Goal: Information Seeking & Learning: Learn about a topic

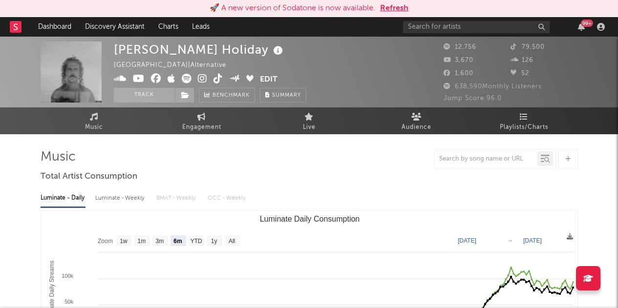
select select "6m"
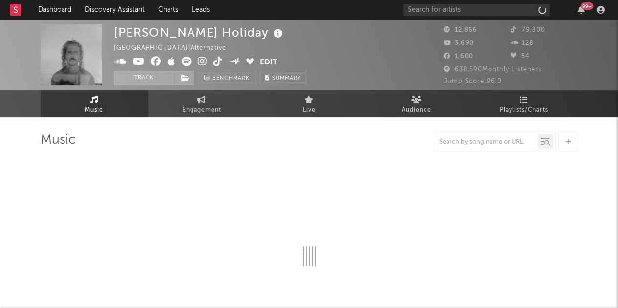
select select "6m"
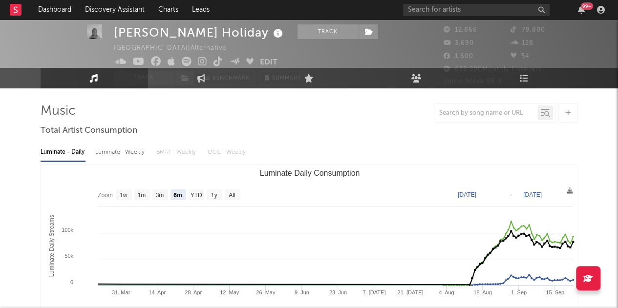
scroll to position [15, 0]
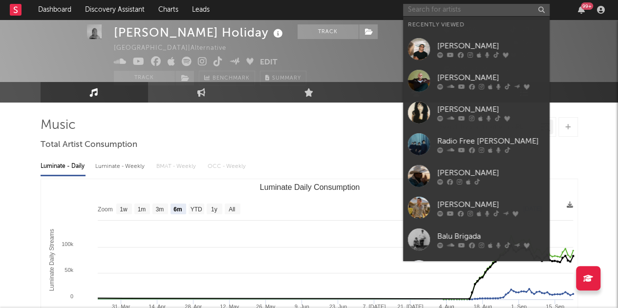
click at [426, 16] on input "text" at bounding box center [476, 10] width 146 height 12
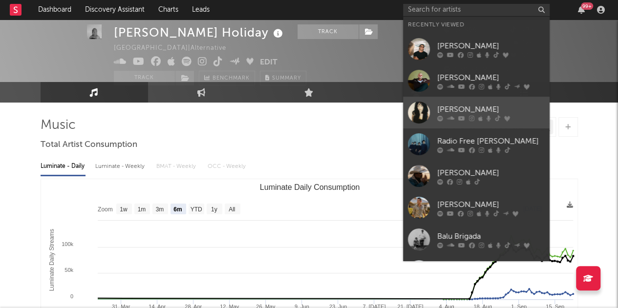
click at [437, 105] on link "[PERSON_NAME]" at bounding box center [476, 113] width 146 height 32
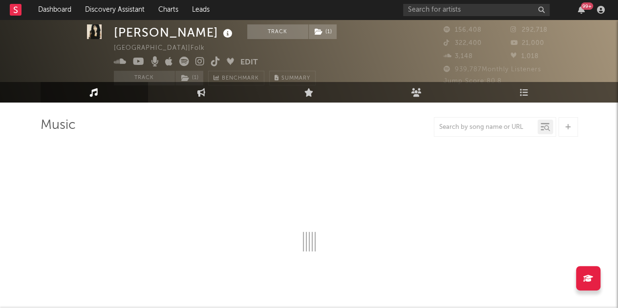
select select "6m"
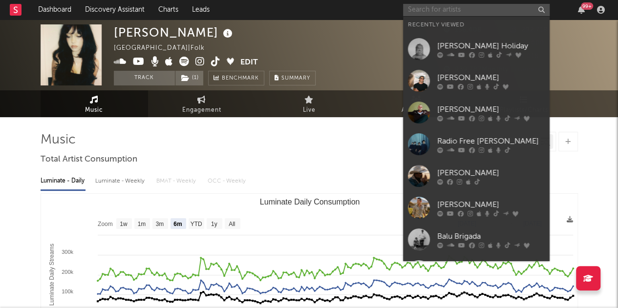
click at [478, 8] on input "text" at bounding box center [476, 10] width 146 height 12
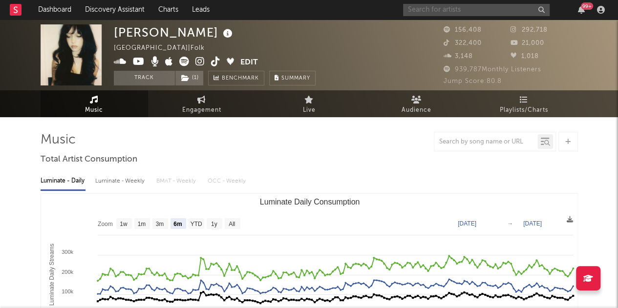
click at [461, 6] on input "text" at bounding box center [476, 10] width 146 height 12
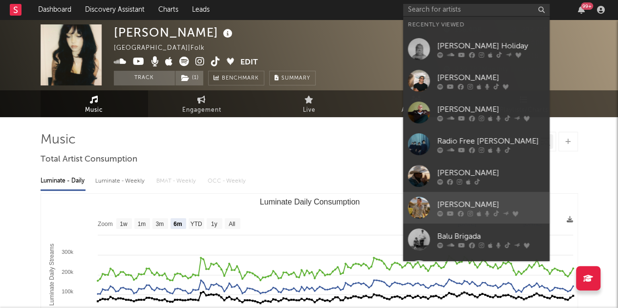
click at [467, 199] on div "[PERSON_NAME]" at bounding box center [490, 205] width 107 height 12
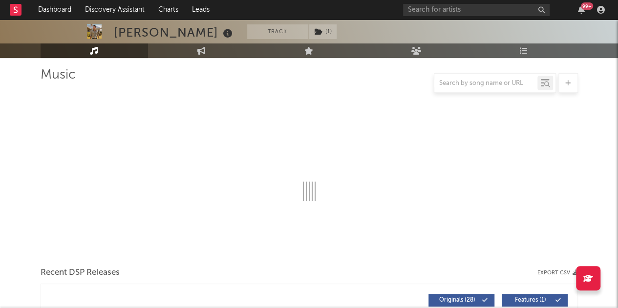
scroll to position [65, 0]
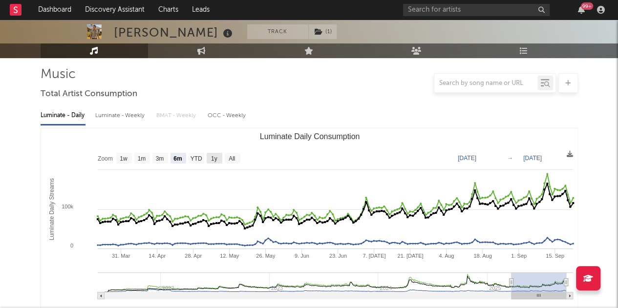
click at [218, 156] on rect "Luminate Daily Consumption" at bounding box center [215, 158] width 16 height 11
select select "1y"
type input "[DATE]"
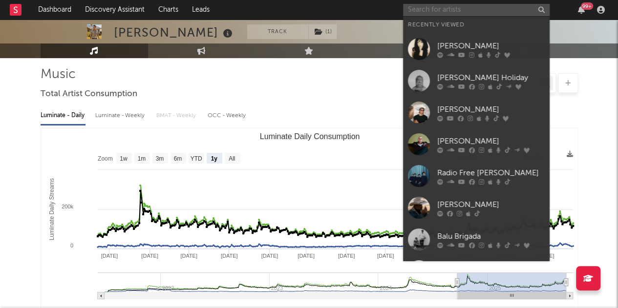
click at [430, 8] on input "text" at bounding box center [476, 10] width 146 height 12
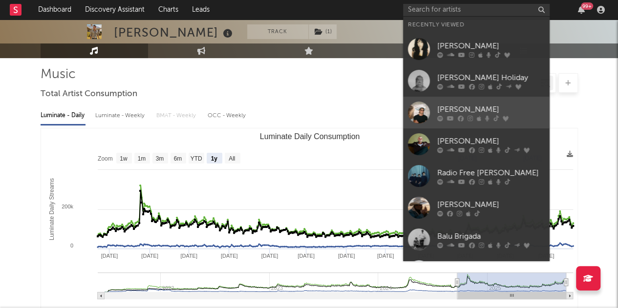
click at [441, 105] on div "[PERSON_NAME]" at bounding box center [490, 110] width 107 height 12
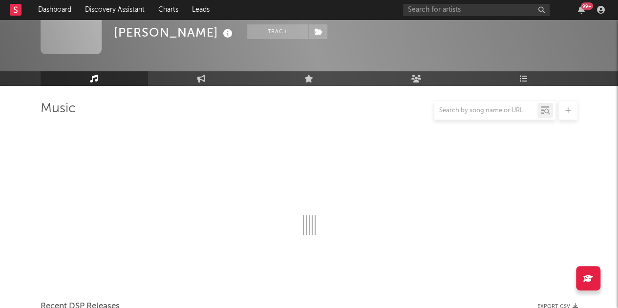
scroll to position [65, 0]
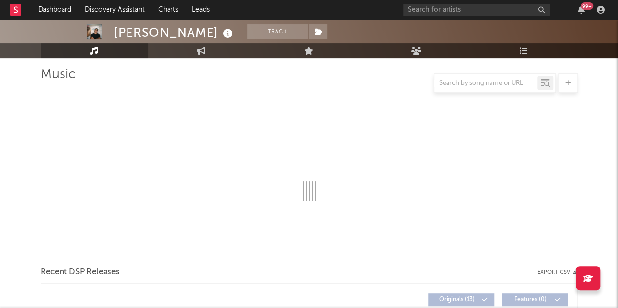
select select "6m"
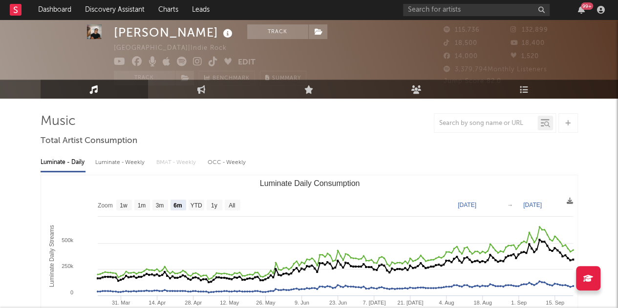
scroll to position [19, 0]
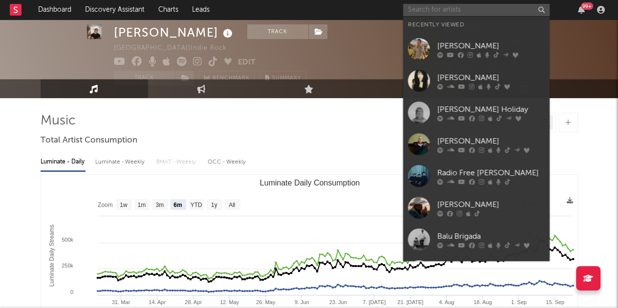
click at [496, 13] on input "text" at bounding box center [476, 10] width 146 height 12
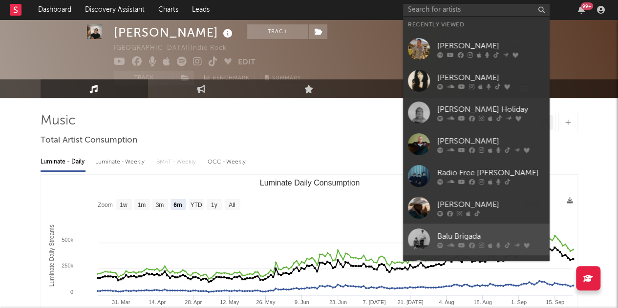
click at [434, 235] on link "Balu Brigada" at bounding box center [476, 240] width 146 height 32
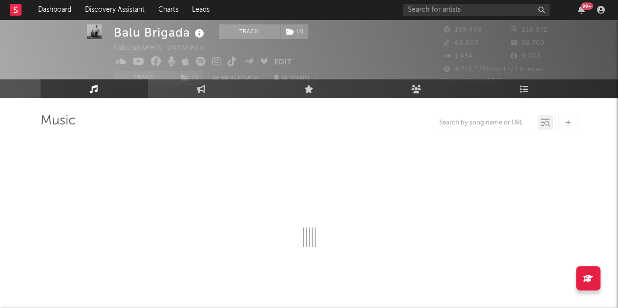
select select "6m"
